Goal: Check status: Check status

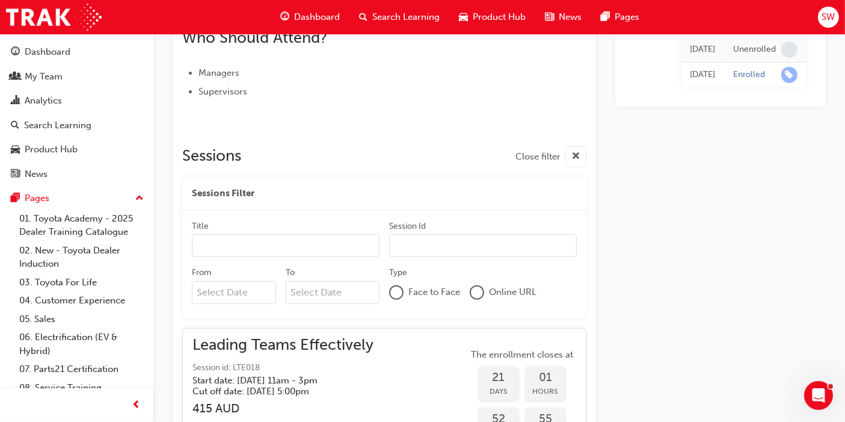
scroll to position [467, 0]
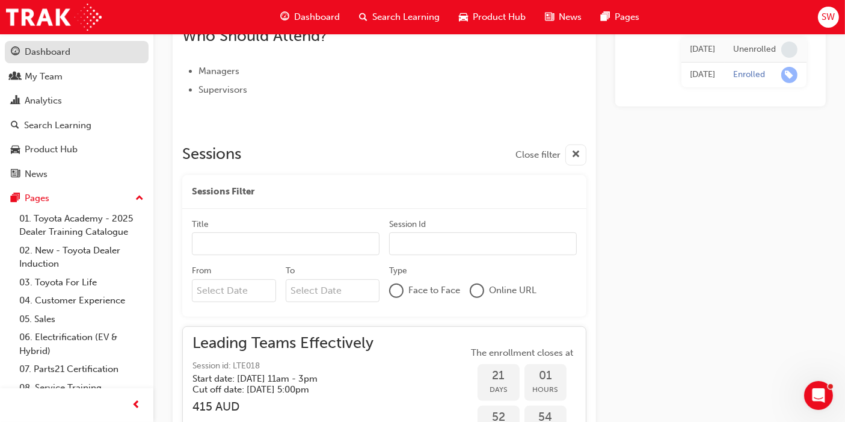
click at [57, 57] on div "Dashboard" at bounding box center [48, 52] width 46 height 14
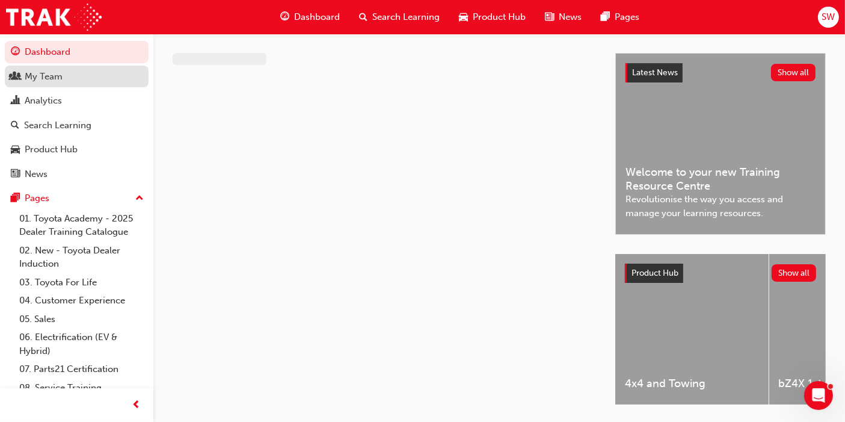
click at [47, 73] on div "My Team" at bounding box center [44, 77] width 38 height 14
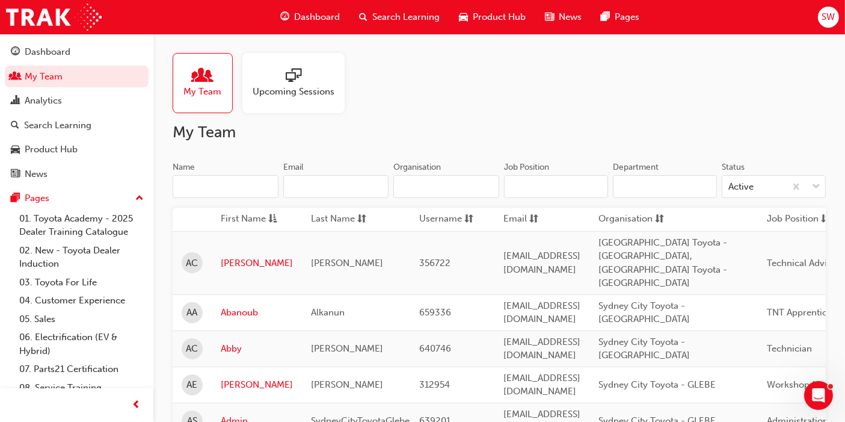
click at [205, 185] on input "Name" at bounding box center [226, 186] width 106 height 23
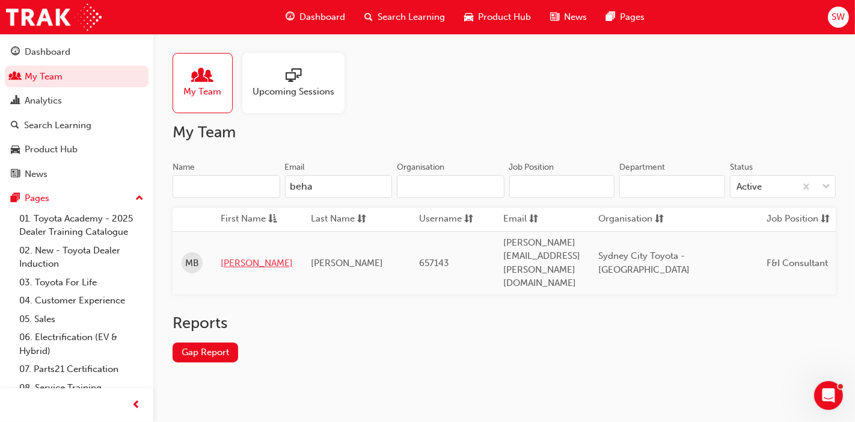
type input "beha"
click at [238, 256] on link "[PERSON_NAME]" at bounding box center [257, 263] width 72 height 14
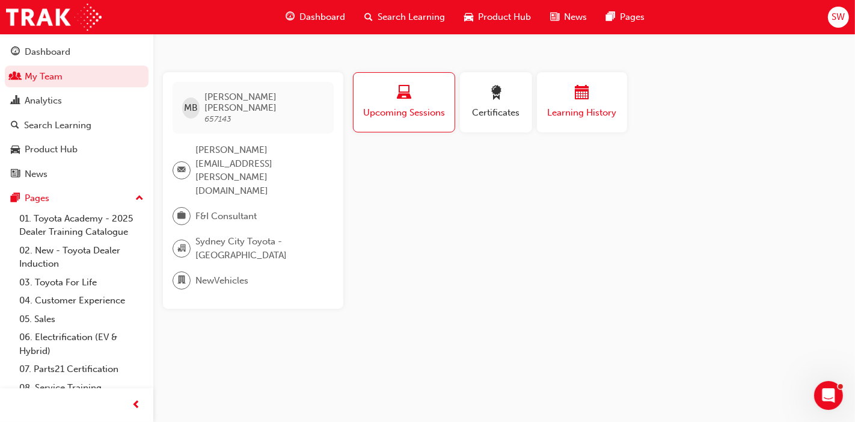
click at [582, 113] on span "Learning History" at bounding box center [582, 113] width 72 height 14
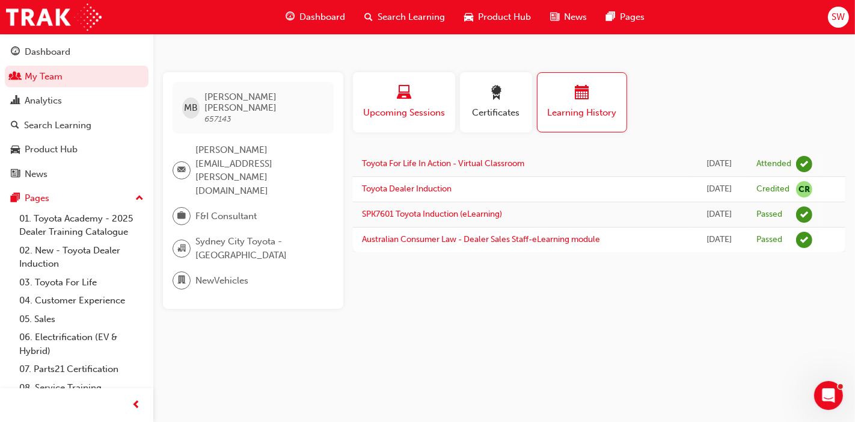
click at [422, 103] on div "Upcoming Sessions" at bounding box center [404, 102] width 84 height 34
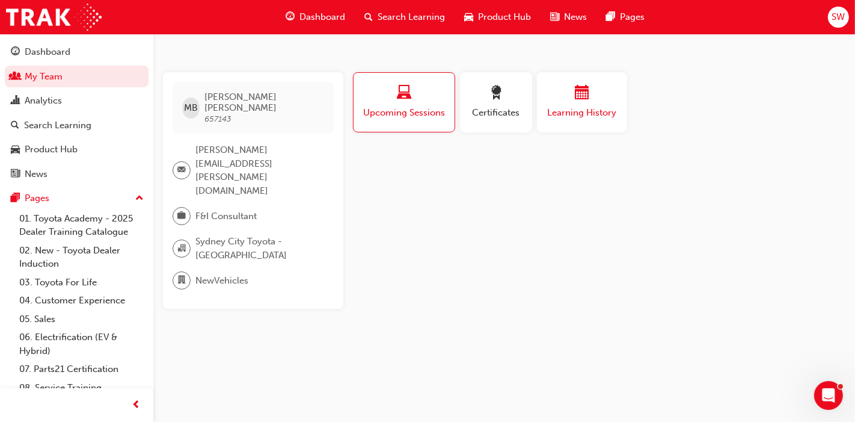
click at [608, 113] on span "Learning History" at bounding box center [582, 113] width 72 height 14
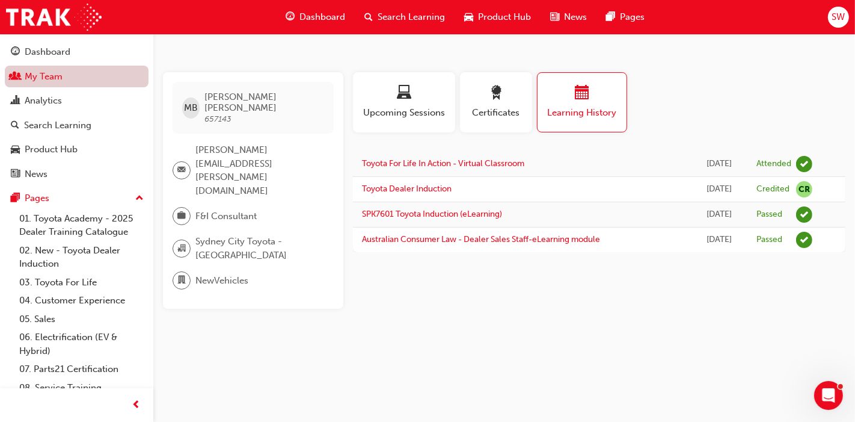
drag, startPoint x: 52, startPoint y: 69, endPoint x: 87, endPoint y: 78, distance: 36.0
click at [52, 69] on link "My Team" at bounding box center [77, 77] width 144 height 22
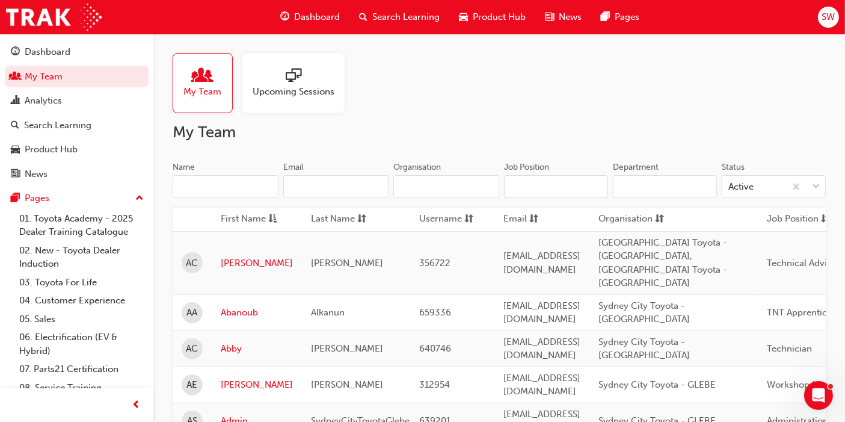
click at [239, 188] on input "Name" at bounding box center [226, 186] width 106 height 23
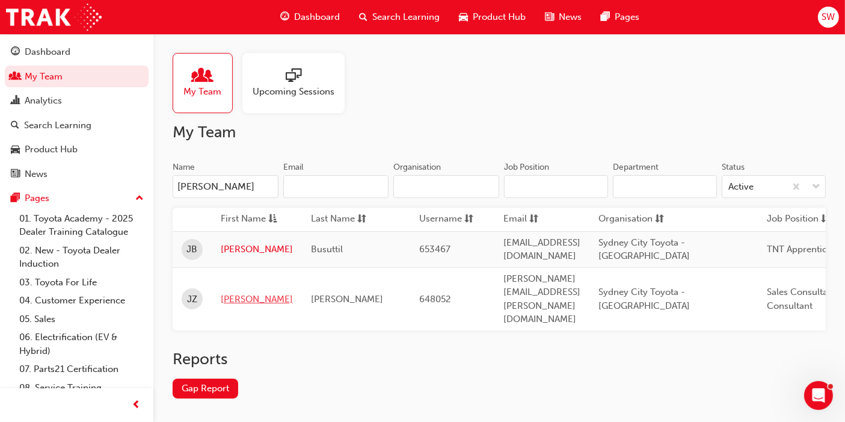
type input "[PERSON_NAME]"
click at [237, 292] on link "[PERSON_NAME]" at bounding box center [257, 299] width 72 height 14
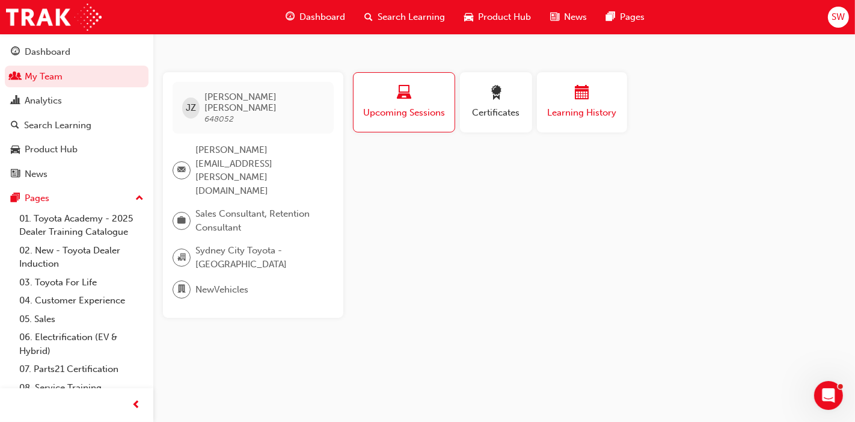
click at [574, 107] on span "Learning History" at bounding box center [582, 113] width 72 height 14
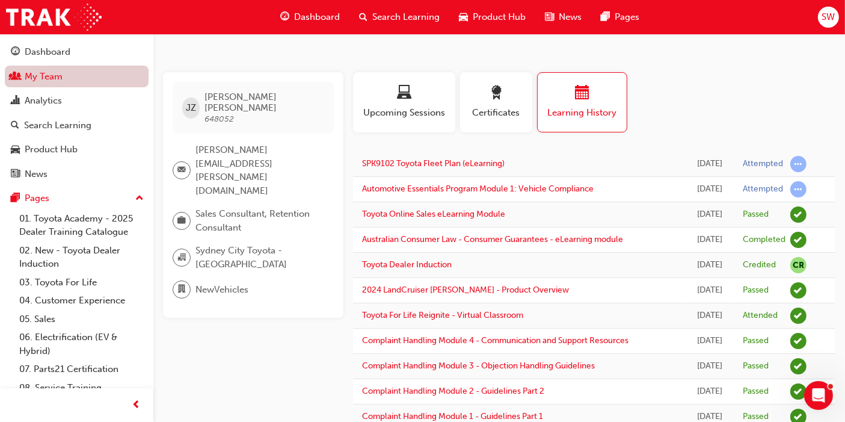
click at [88, 83] on link "My Team" at bounding box center [77, 77] width 144 height 22
